Goal: Information Seeking & Learning: Understand process/instructions

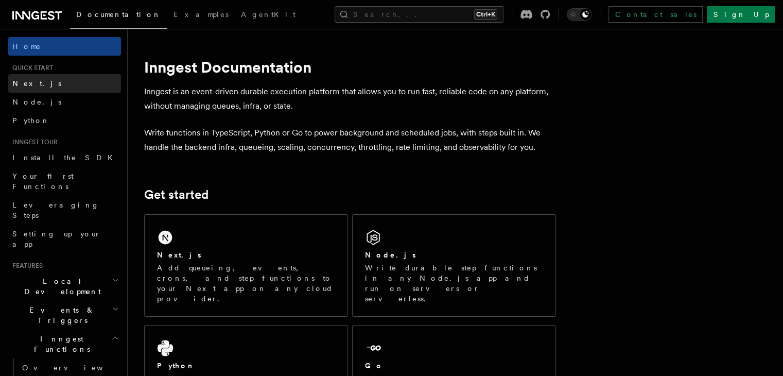
click at [32, 86] on span "Next.js" at bounding box center [36, 83] width 49 height 8
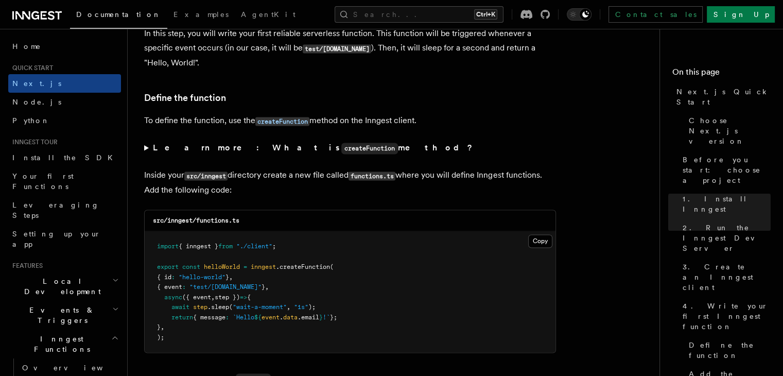
scroll to position [1700, 0]
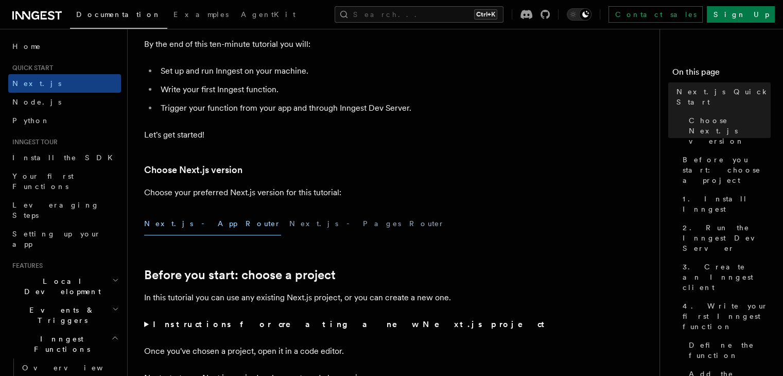
scroll to position [126, 0]
